Goal: Task Accomplishment & Management: Manage account settings

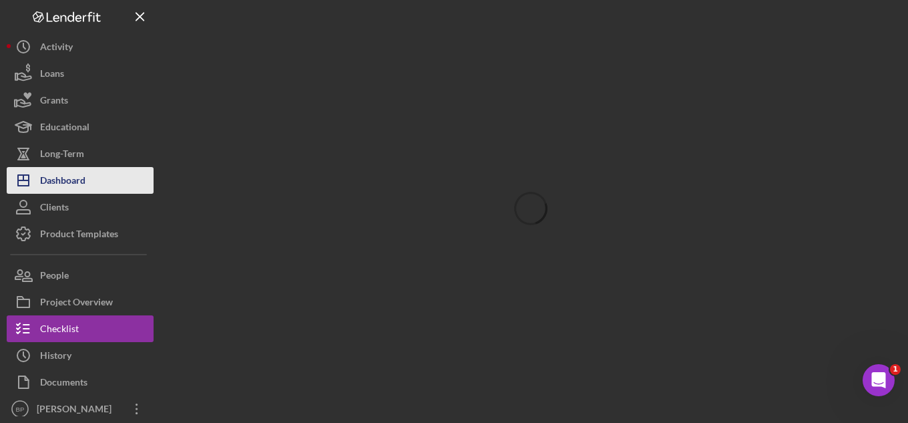
click at [67, 181] on div "Dashboard" at bounding box center [62, 182] width 45 height 30
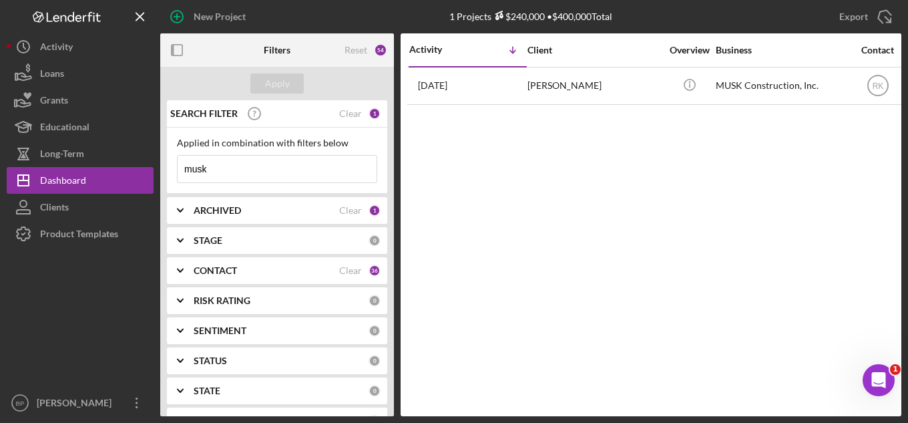
click at [230, 168] on input "musk" at bounding box center [277, 169] width 199 height 27
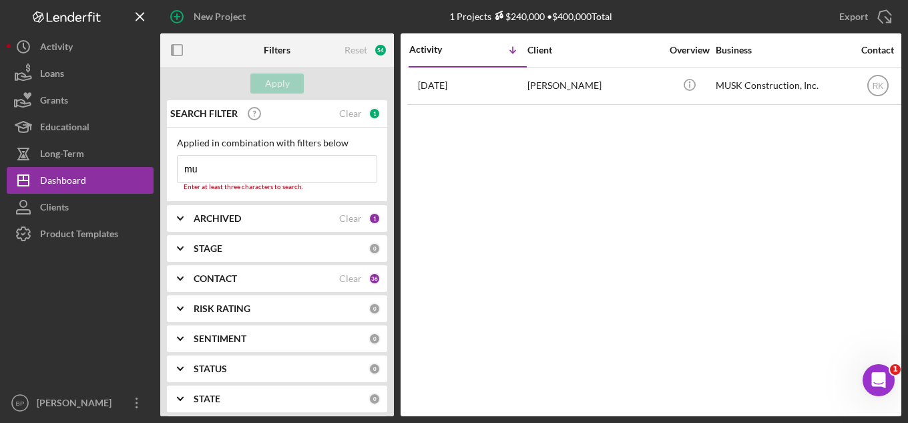
type input "m"
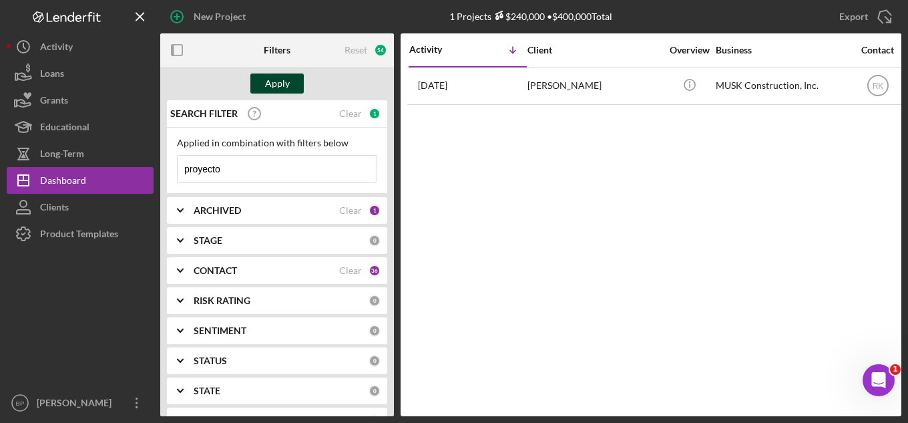
type input "proyecto"
click at [277, 80] on div "Apply" at bounding box center [277, 83] width 25 height 20
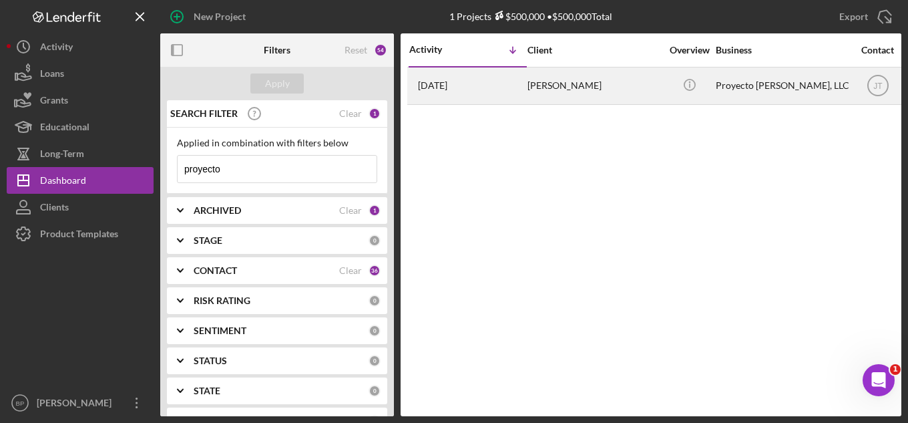
click at [736, 75] on div "Proyecto [PERSON_NAME], LLC" at bounding box center [782, 85] width 133 height 35
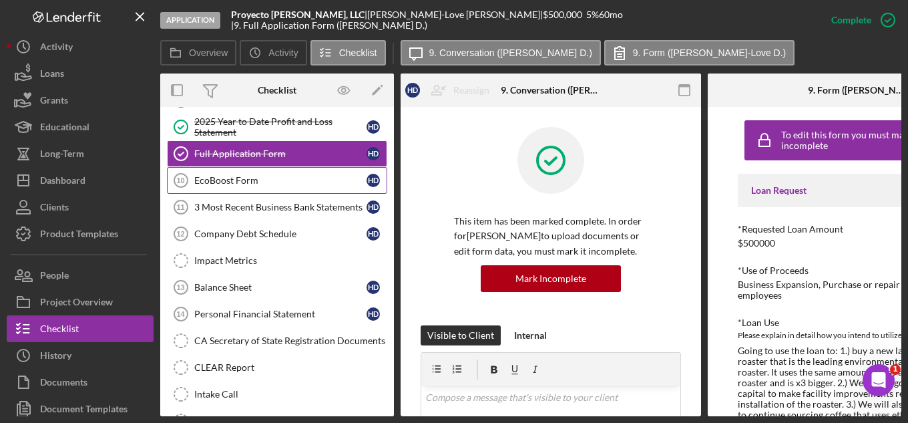
scroll to position [195, 0]
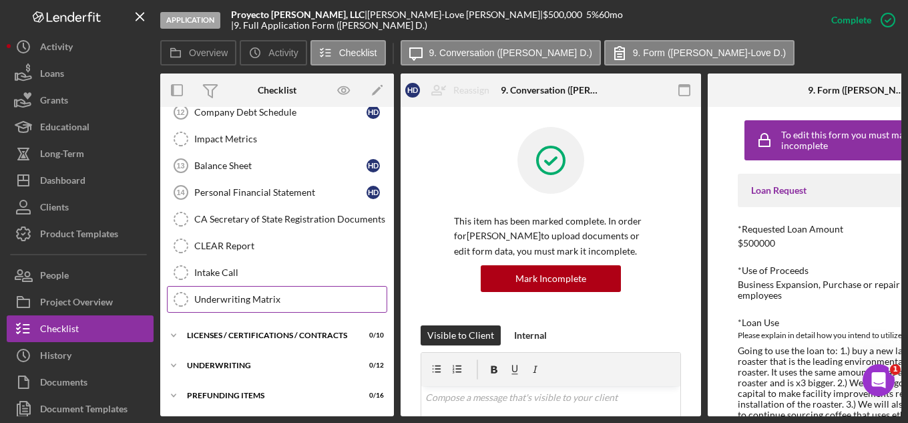
click at [256, 300] on div "Underwriting Matrix" at bounding box center [290, 299] width 192 height 11
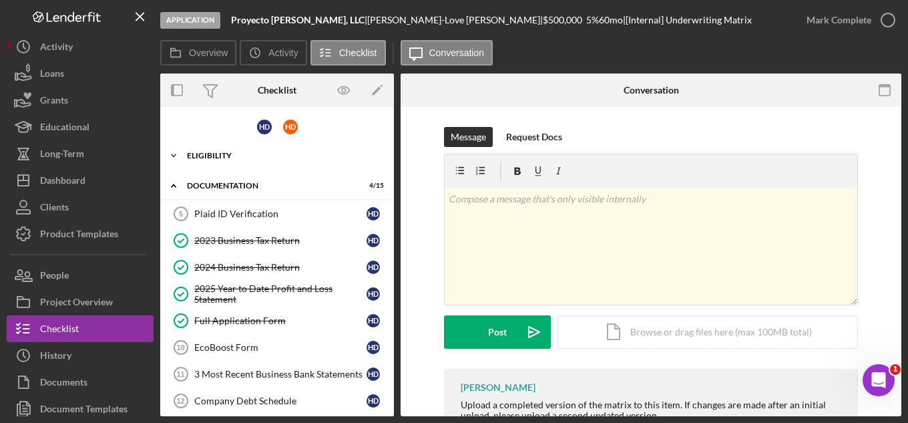
click at [172, 156] on icon "Icon/Expander" at bounding box center [173, 155] width 27 height 27
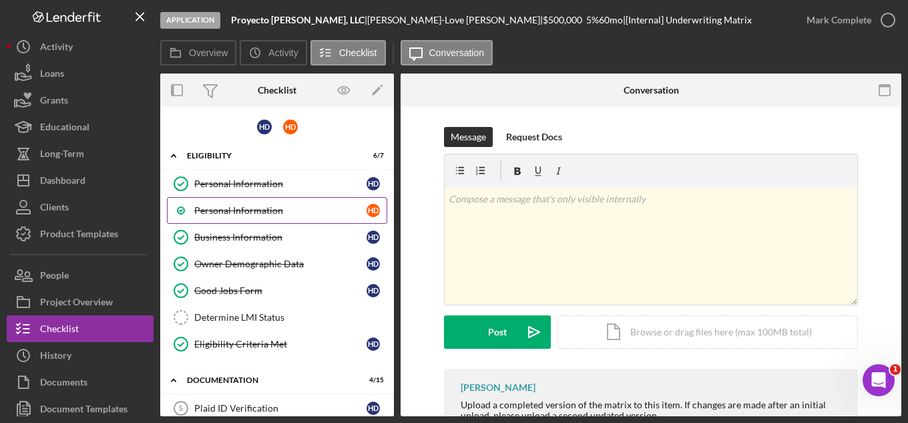
click at [242, 217] on link "Personal Information H D" at bounding box center [277, 210] width 220 height 27
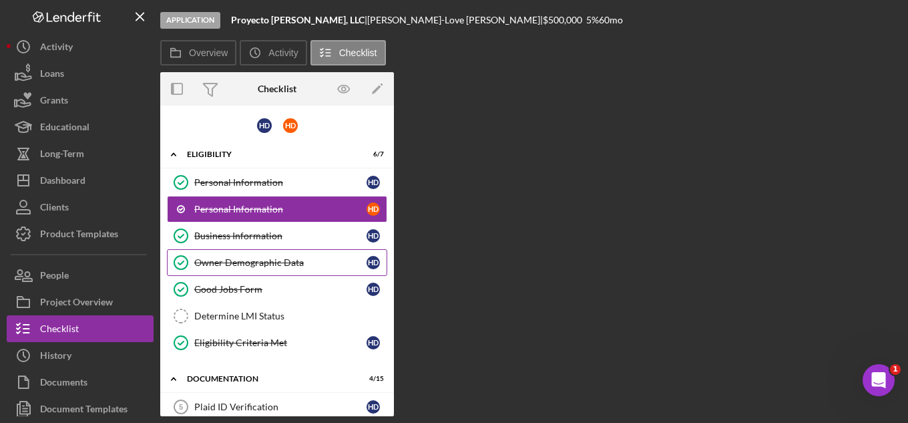
click at [243, 253] on link "Owner Demographic Data Owner Demographic Data H D" at bounding box center [277, 262] width 220 height 27
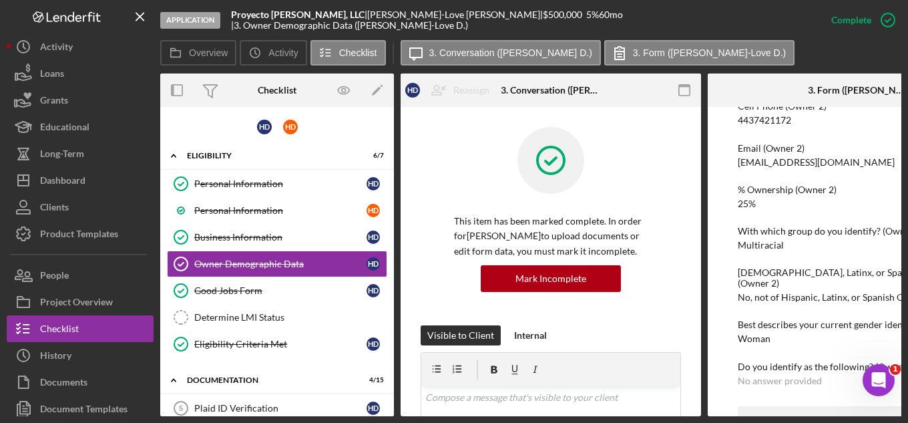
scroll to position [1001, 0]
